Goal: Information Seeking & Learning: Learn about a topic

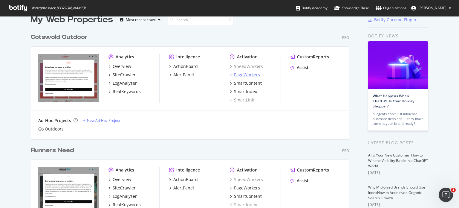
click at [249, 74] on div "PageWorkers" at bounding box center [247, 75] width 26 height 6
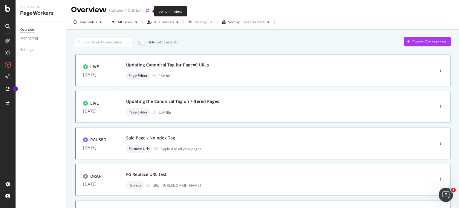
click at [148, 10] on icon "arrow-right-arrow-left" at bounding box center [148, 10] width 4 height 4
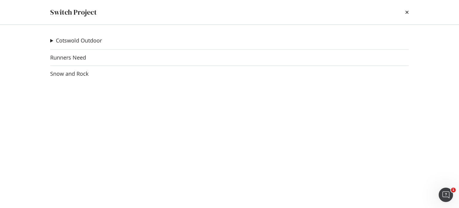
click at [410, 13] on div "Switch Project" at bounding box center [229, 12] width 382 height 24
click at [408, 12] on icon "times" at bounding box center [407, 12] width 4 height 5
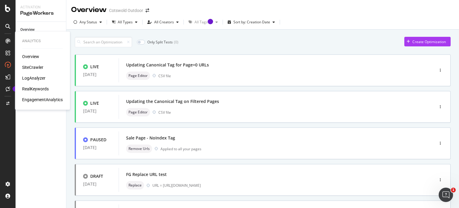
click at [42, 89] on div "RealKeywords" at bounding box center [35, 89] width 27 height 6
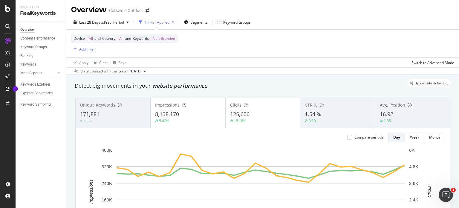
click at [83, 49] on div "Add Filter" at bounding box center [87, 49] width 16 height 5
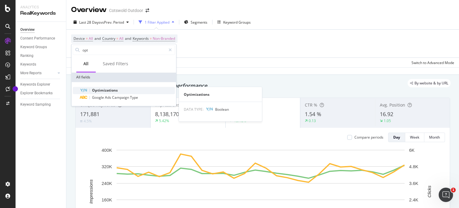
type input "opt"
click at [112, 88] on span "Optimizations" at bounding box center [105, 90] width 26 height 5
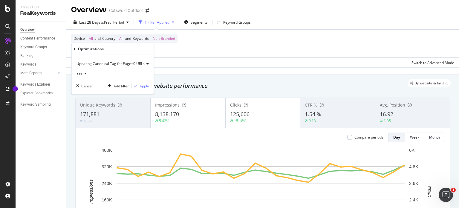
click at [129, 63] on span "Updating Canonical Tag for Page=0 URLs" at bounding box center [110, 63] width 68 height 5
click at [140, 63] on span "Updating Canonical Tag for Page=0 URLs" at bounding box center [110, 63] width 68 height 5
click at [143, 85] on div "Apply" at bounding box center [144, 85] width 9 height 5
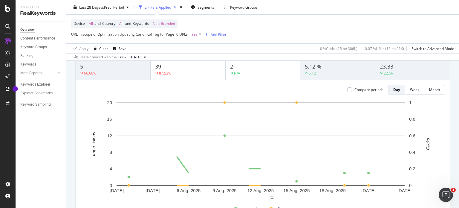
scroll to position [21, 0]
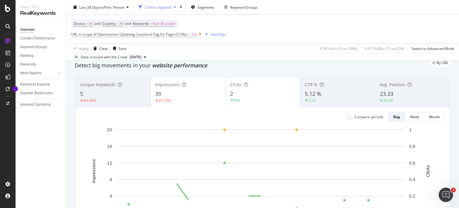
click at [198, 33] on icon at bounding box center [199, 34] width 5 height 6
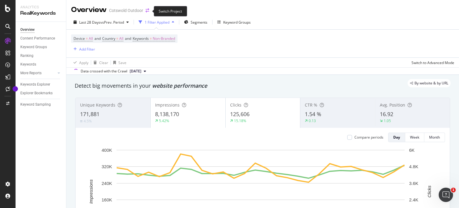
click at [146, 12] on icon "arrow-right-arrow-left" at bounding box center [148, 10] width 4 height 4
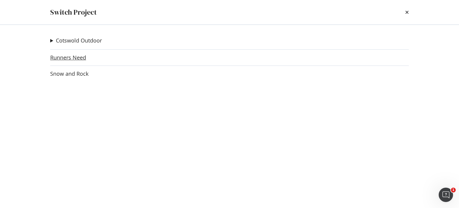
click at [79, 56] on link "Runners Need" at bounding box center [68, 57] width 36 height 6
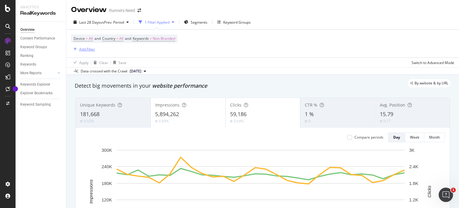
click at [81, 47] on div "Add Filter" at bounding box center [87, 49] width 16 height 5
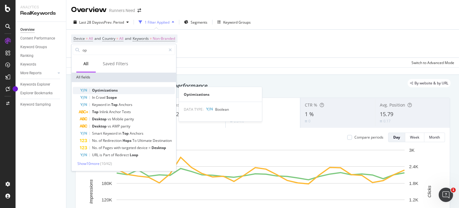
type input "op"
click at [103, 91] on span "Optimizations" at bounding box center [105, 90] width 26 height 5
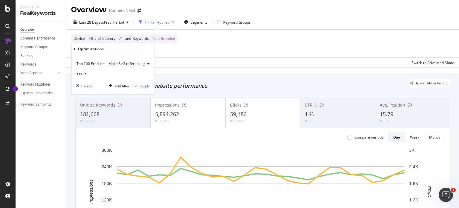
click at [138, 61] on span "Top 100 Products - Make Self-referencing" at bounding box center [110, 63] width 69 height 5
click at [129, 82] on span "Top 100 Products - Titles & Descriptions" at bounding box center [112, 83] width 66 height 5
click at [136, 83] on div "Apply" at bounding box center [138, 85] width 17 height 5
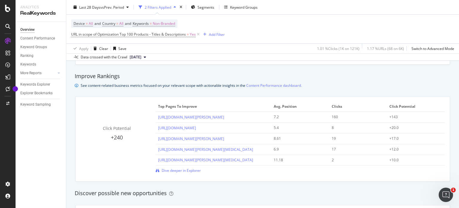
scroll to position [396, 0]
click at [408, 58] on div "Data crossed with the Crawl [DATE]" at bounding box center [262, 56] width 393 height 7
